Goal: Information Seeking & Learning: Learn about a topic

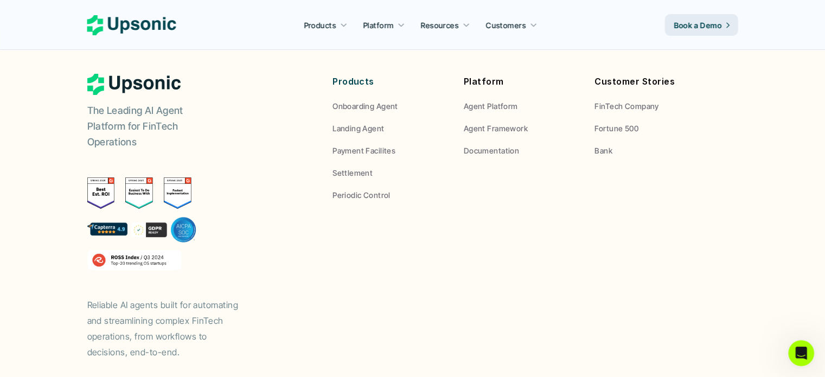
scroll to position [4099, 0]
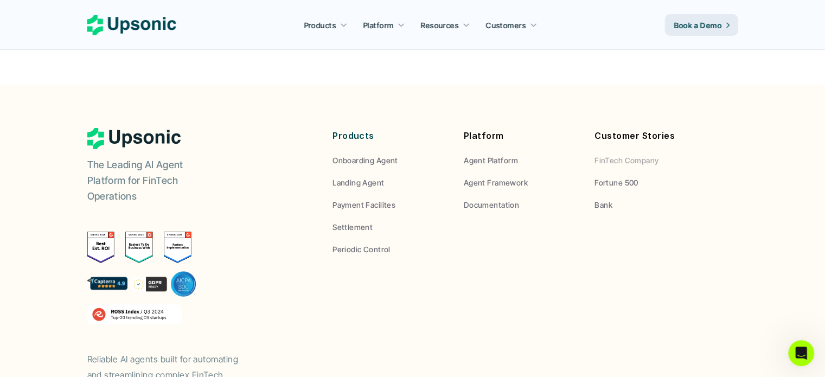
click at [619, 177] on p "Fortune 500" at bounding box center [616, 182] width 44 height 11
click at [628, 128] on div "Customer Stories FinTech Company Fortune 500 Bank" at bounding box center [651, 169] width 115 height 82
click at [627, 155] on p "FinTech Company" at bounding box center [626, 160] width 64 height 11
click at [606, 177] on p "Fortune 500" at bounding box center [616, 182] width 44 height 11
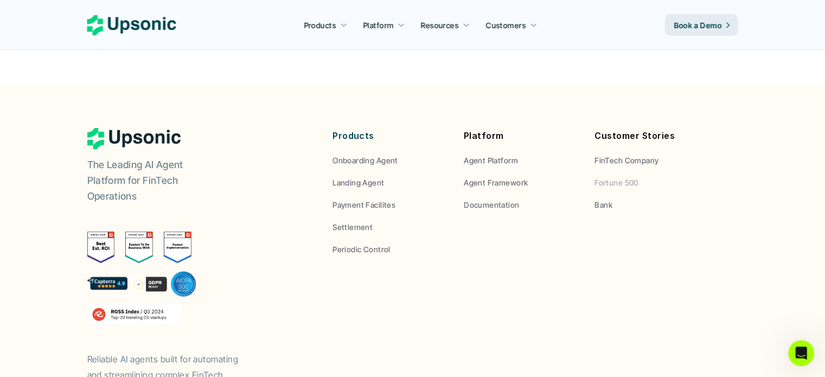
click at [606, 177] on p "Fortune 500" at bounding box center [616, 182] width 44 height 11
click at [606, 155] on p "FinTech Company" at bounding box center [626, 160] width 64 height 11
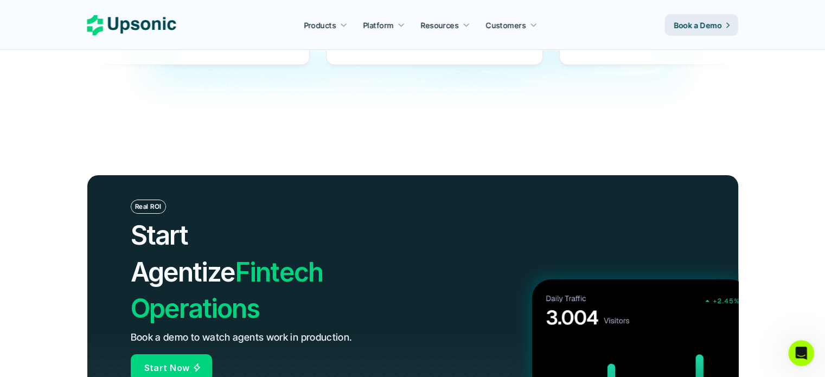
scroll to position [3665, 0]
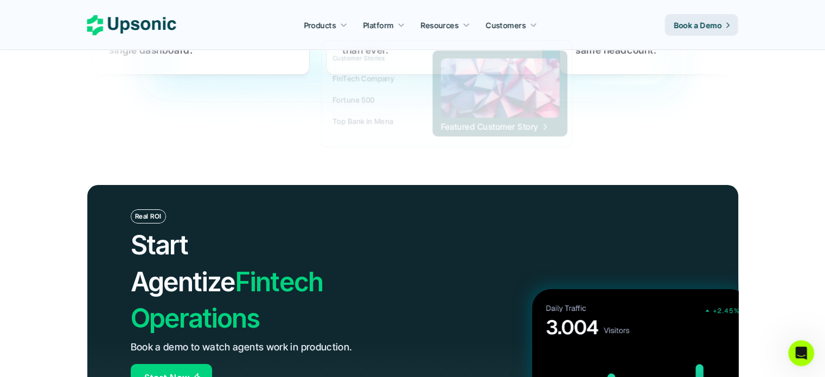
click at [524, 25] on p "Customers" at bounding box center [506, 25] width 40 height 11
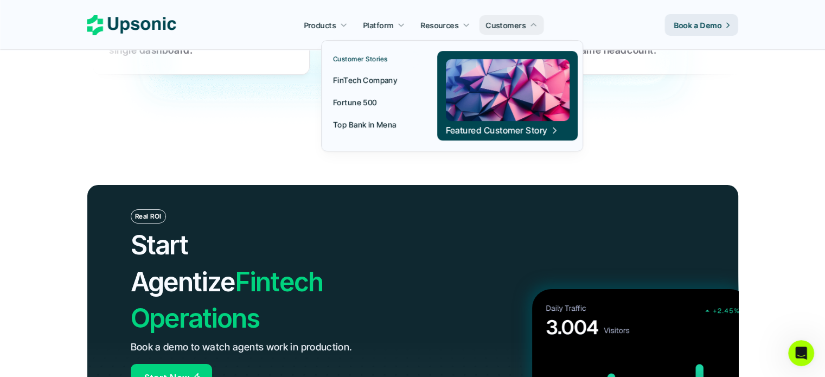
click at [356, 78] on p "FinTech Company" at bounding box center [365, 79] width 64 height 11
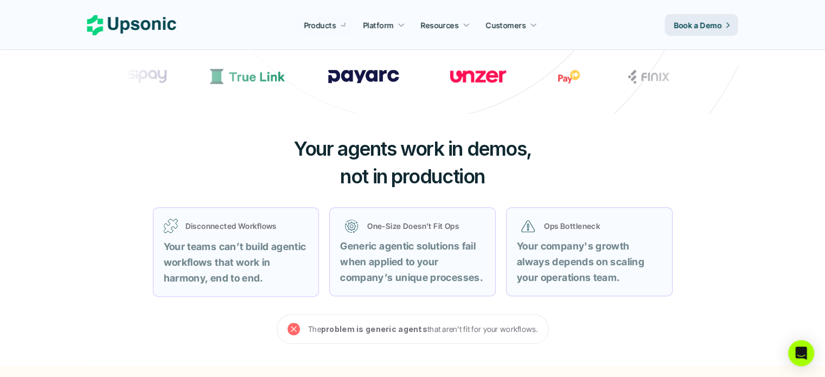
scroll to position [217, 0]
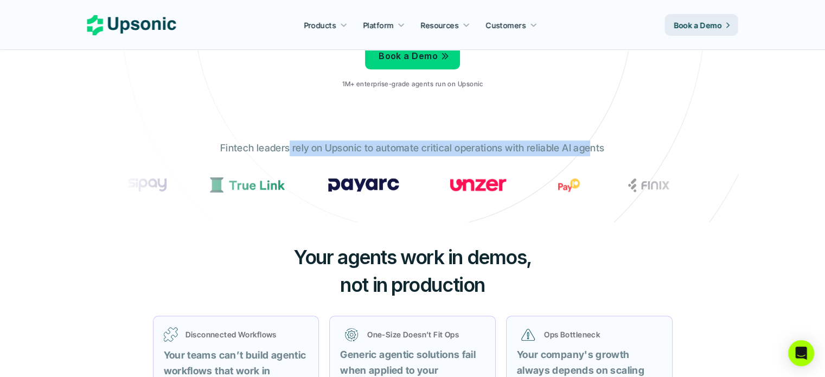
drag, startPoint x: 290, startPoint y: 151, endPoint x: 589, endPoint y: 146, distance: 299.3
click at [589, 146] on p "Fintech leaders rely on Upsonic to automate critical operations with reliable A…" at bounding box center [412, 148] width 384 height 16
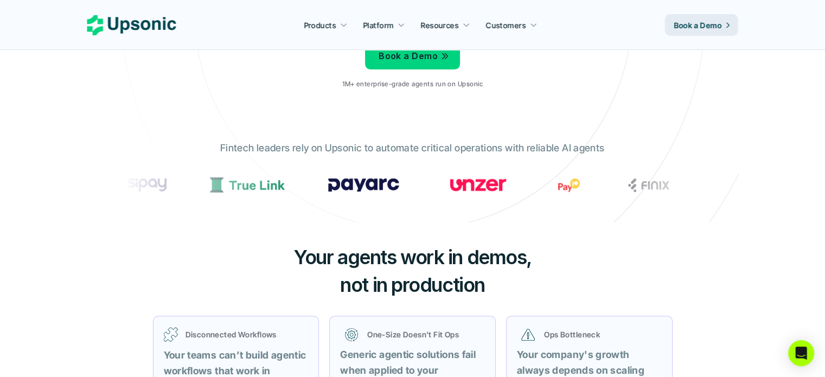
click at [592, 146] on p "Fintech leaders rely on Upsonic to automate critical operations with reliable A…" at bounding box center [412, 148] width 384 height 16
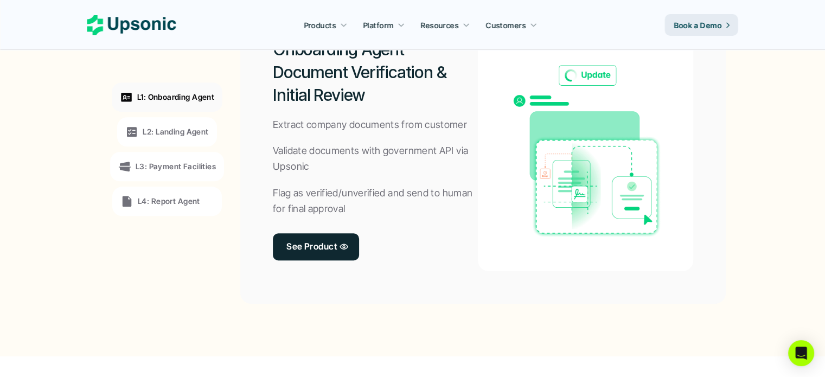
scroll to position [1030, 0]
